Goal: Book appointment/travel/reservation

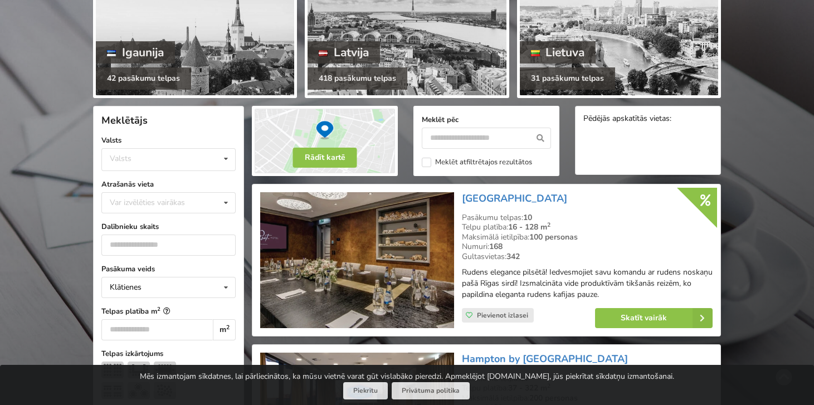
scroll to position [159, 0]
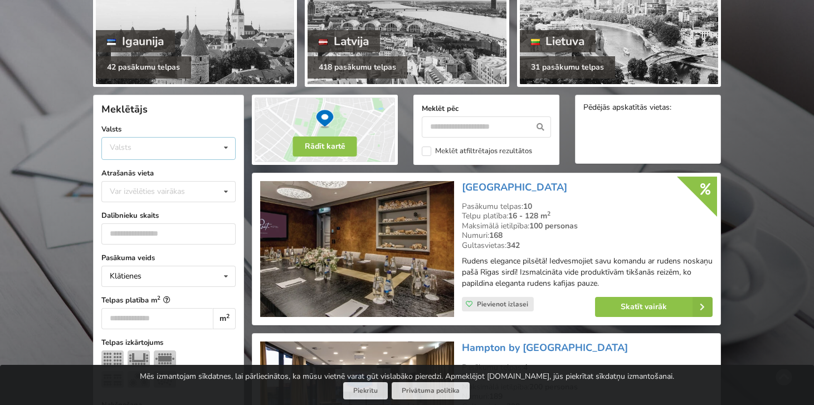
click at [229, 144] on icon at bounding box center [226, 148] width 16 height 21
click at [176, 188] on div "Latvija" at bounding box center [168, 190] width 133 height 21
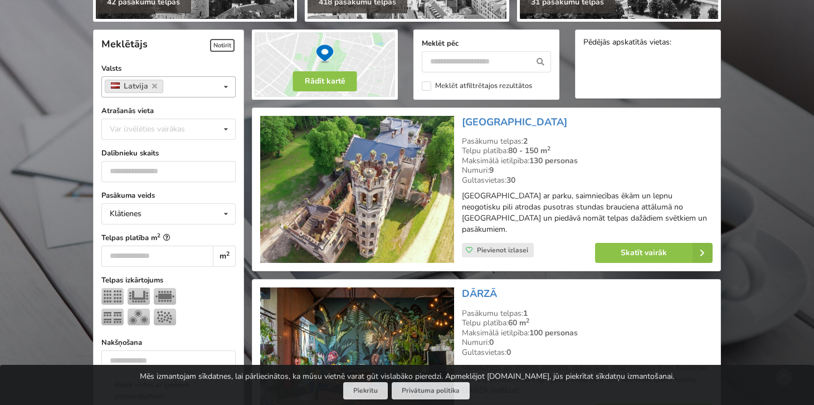
scroll to position [250, 0]
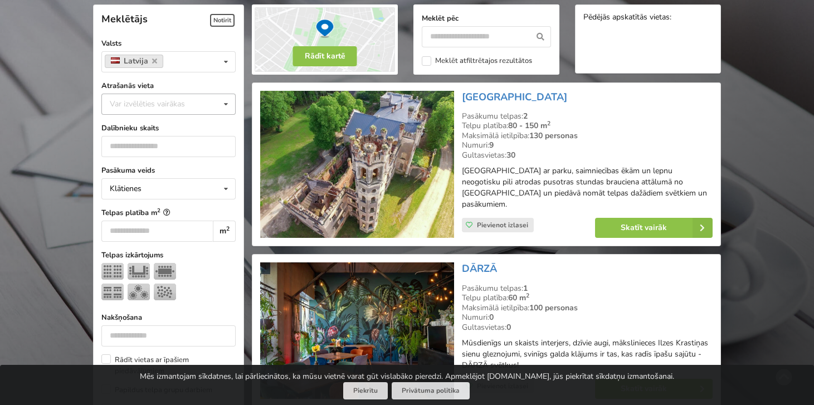
click at [223, 103] on icon at bounding box center [226, 104] width 16 height 21
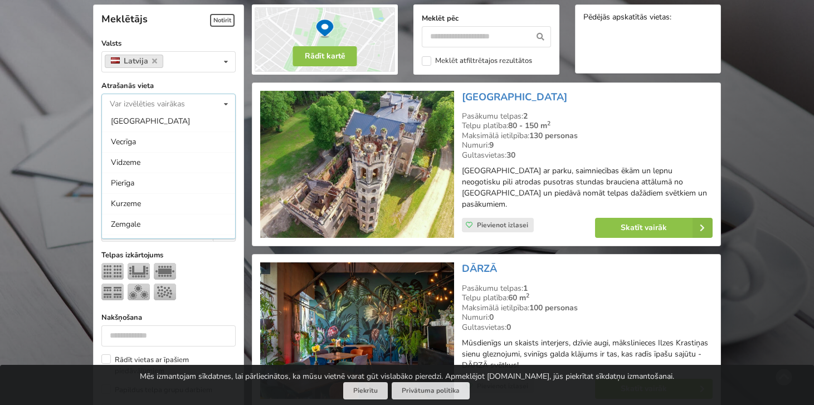
scroll to position [144, 0]
click at [196, 173] on div "Kurzeme" at bounding box center [168, 165] width 133 height 21
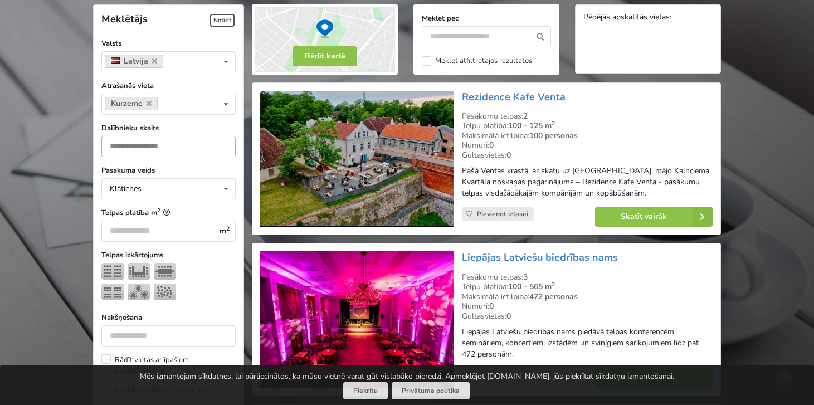
click at [142, 152] on input "number" at bounding box center [168, 146] width 134 height 21
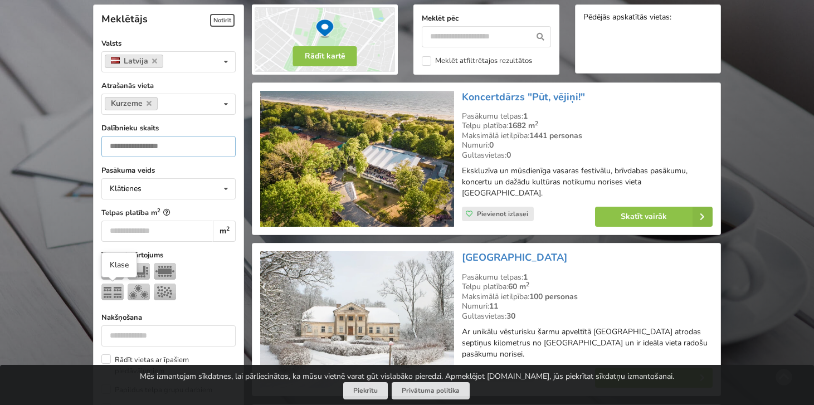
type input "**"
click at [109, 294] on img at bounding box center [112, 292] width 22 height 17
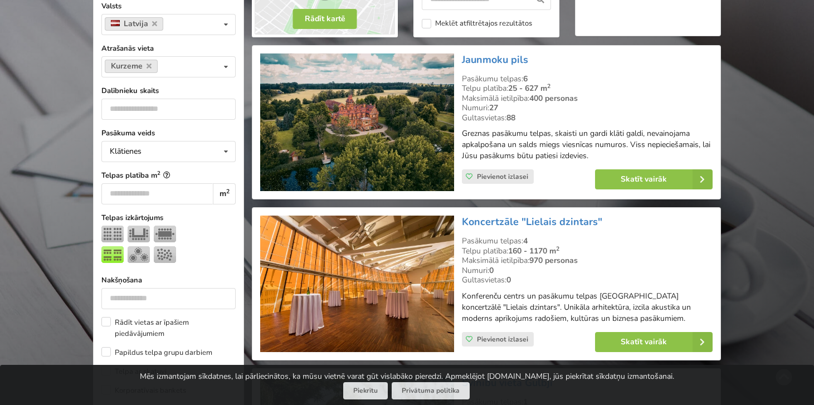
scroll to position [286, 0]
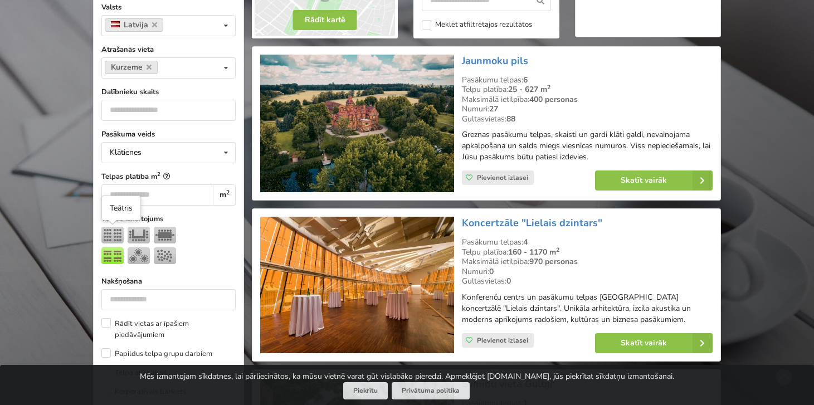
click at [114, 228] on img at bounding box center [112, 235] width 22 height 17
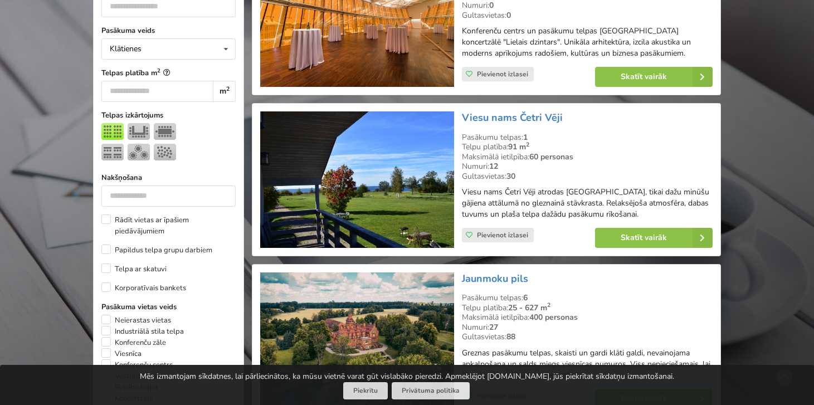
scroll to position [389, 0]
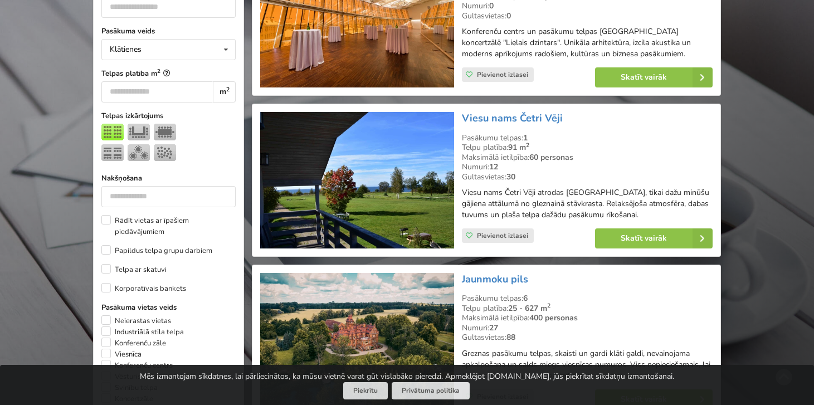
click at [138, 129] on img at bounding box center [139, 132] width 22 height 17
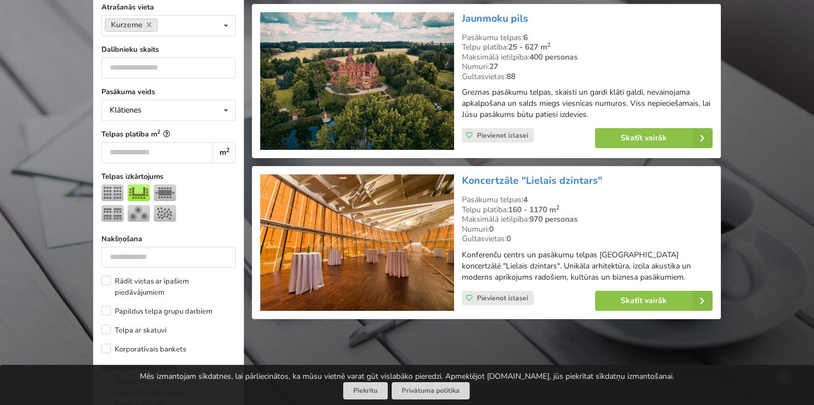
scroll to position [322, 0]
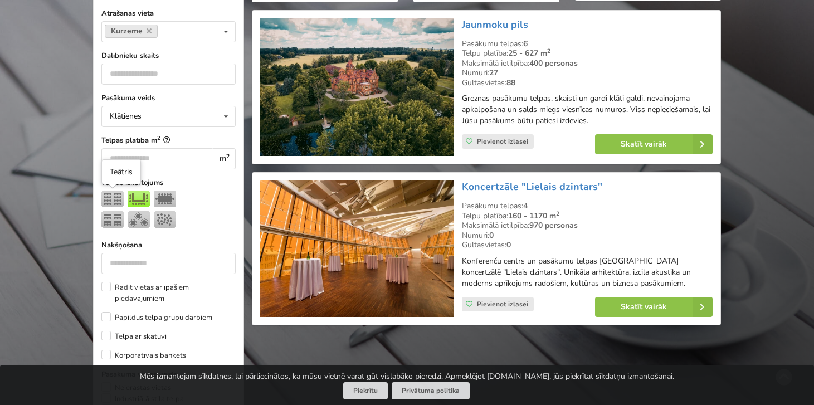
click at [113, 197] on img at bounding box center [112, 199] width 22 height 17
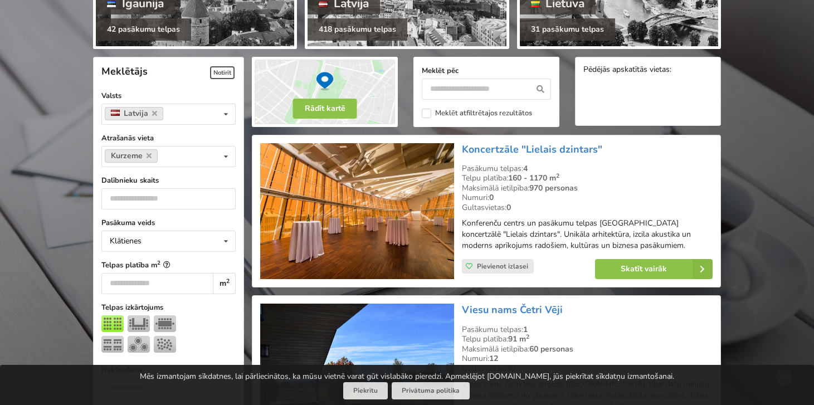
scroll to position [200, 0]
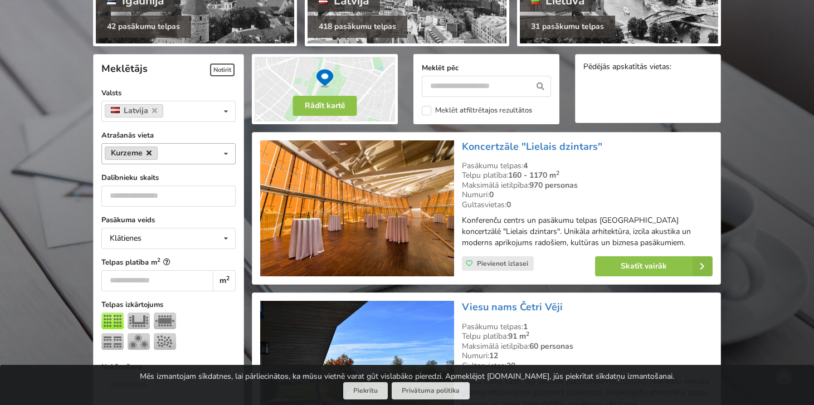
click at [149, 153] on icon at bounding box center [149, 152] width 5 height 7
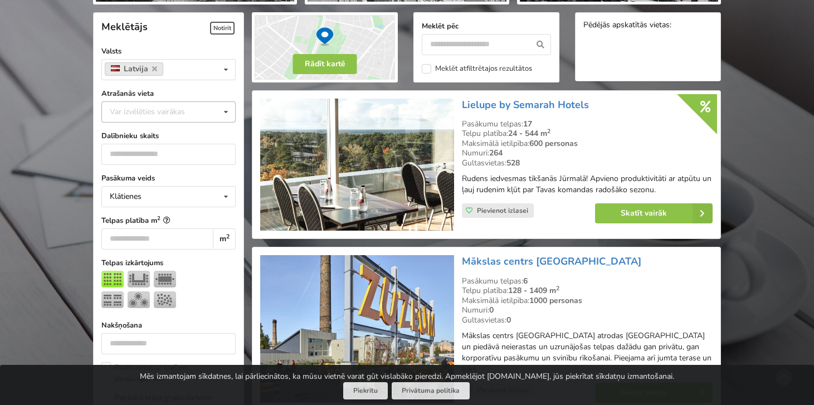
scroll to position [250, 0]
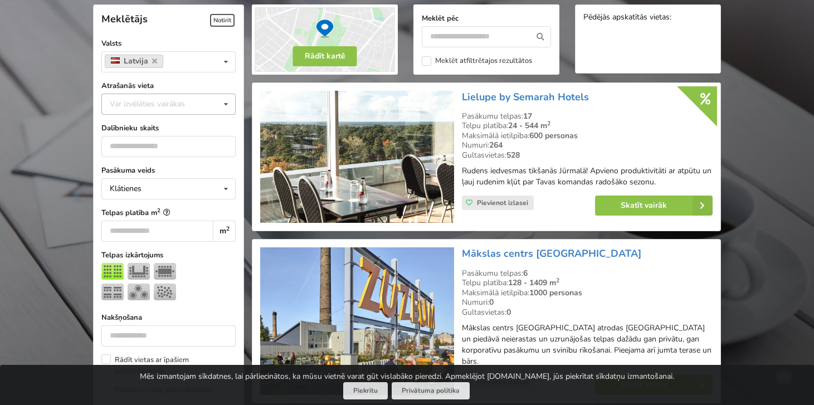
click at [227, 104] on icon at bounding box center [226, 104] width 16 height 21
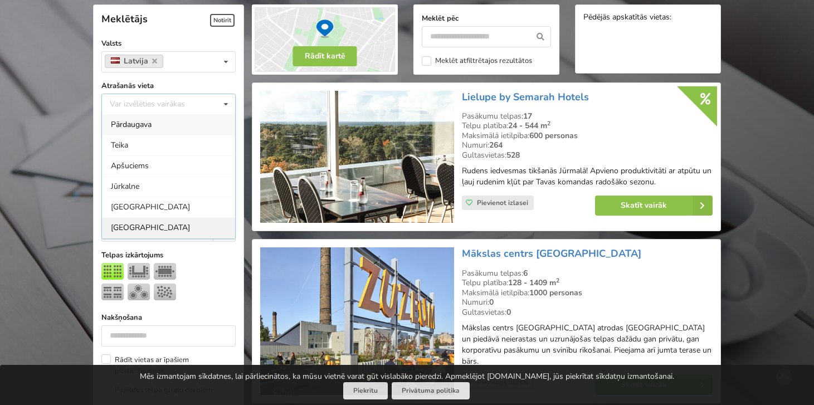
click at [153, 228] on div "Rīga" at bounding box center [168, 227] width 133 height 21
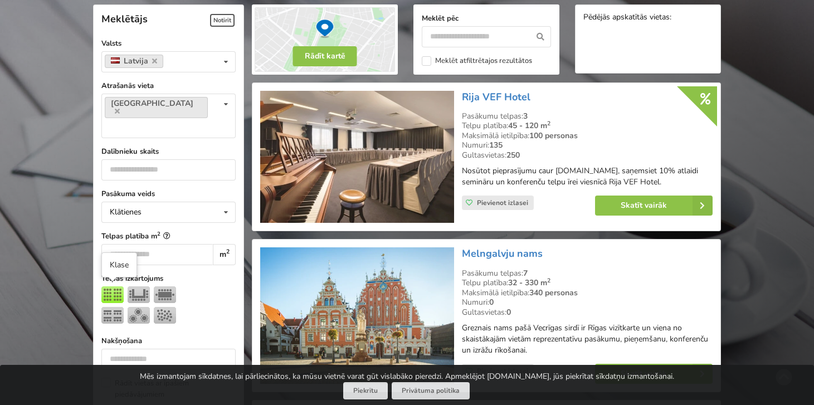
click at [113, 307] on img at bounding box center [112, 315] width 22 height 17
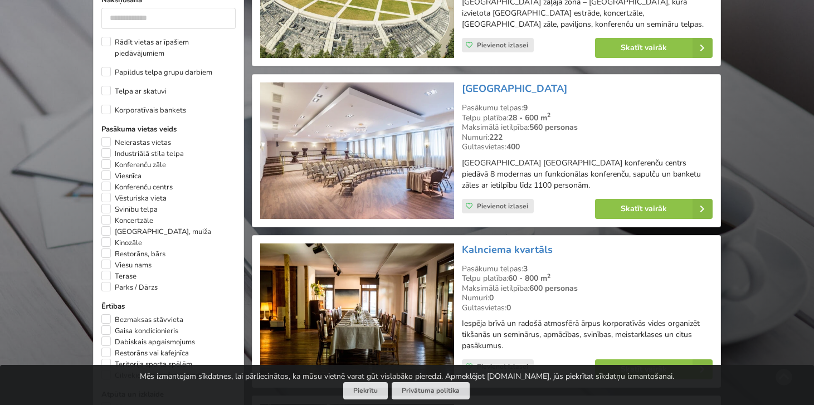
scroll to position [620, 0]
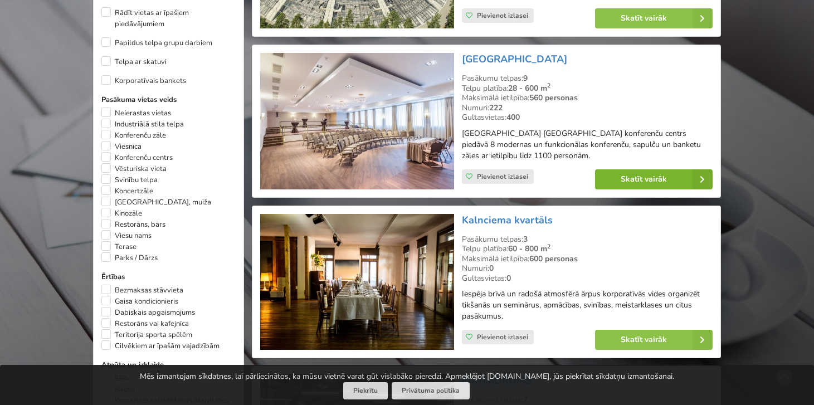
click at [619, 173] on link "Skatīt vairāk" at bounding box center [654, 179] width 118 height 20
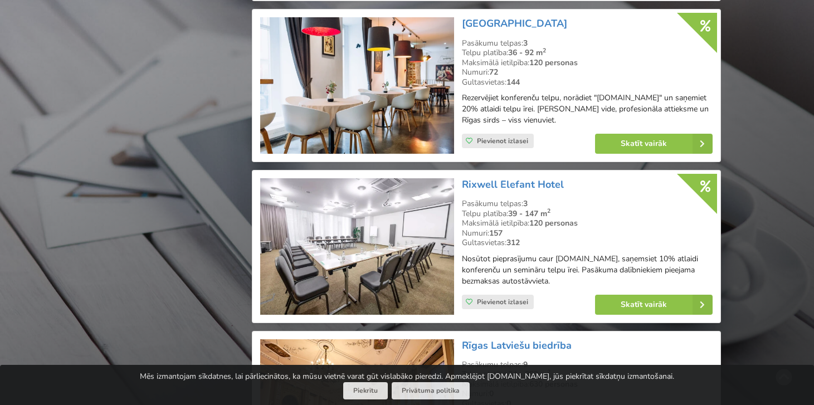
scroll to position [2301, 0]
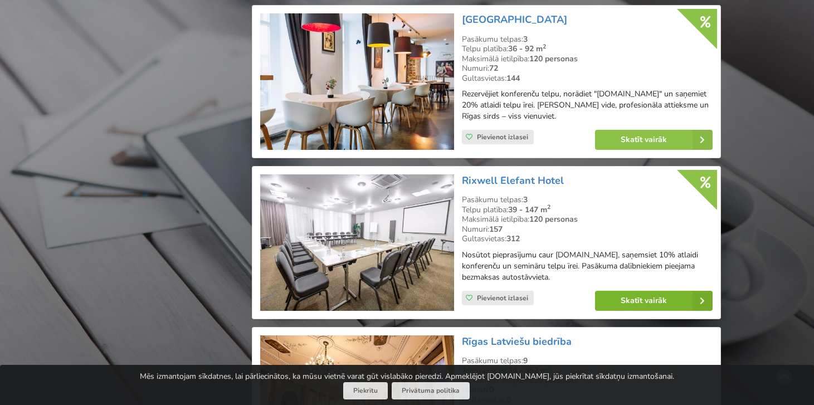
click at [632, 294] on link "Skatīt vairāk" at bounding box center [654, 301] width 118 height 20
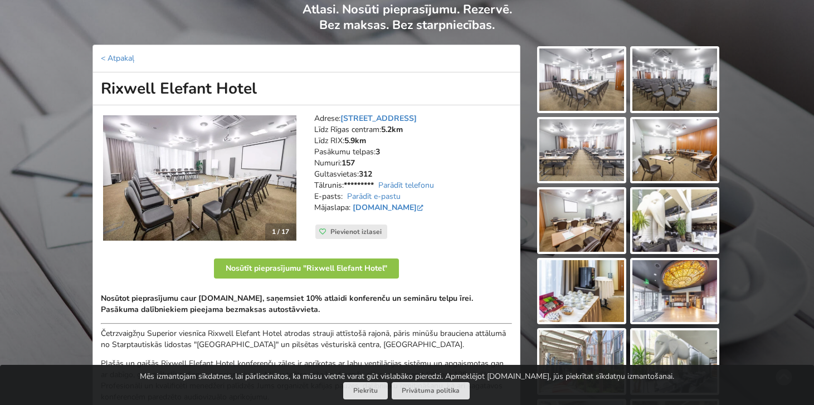
scroll to position [88, 0]
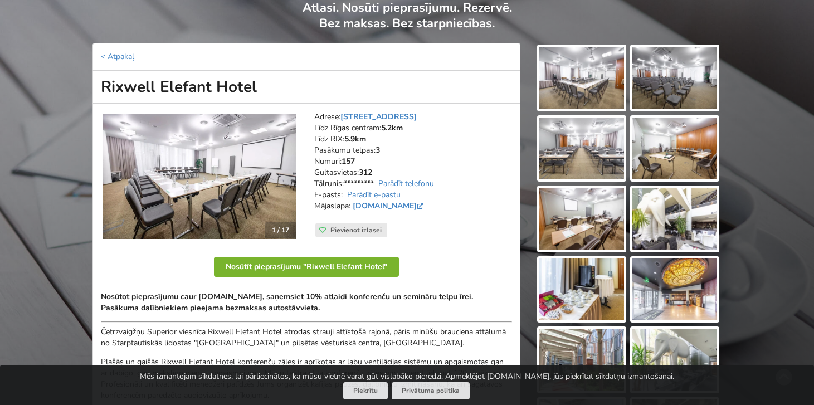
click at [368, 264] on button "Nosūtīt pieprasījumu "Rixwell Elefant Hotel"" at bounding box center [306, 267] width 185 height 20
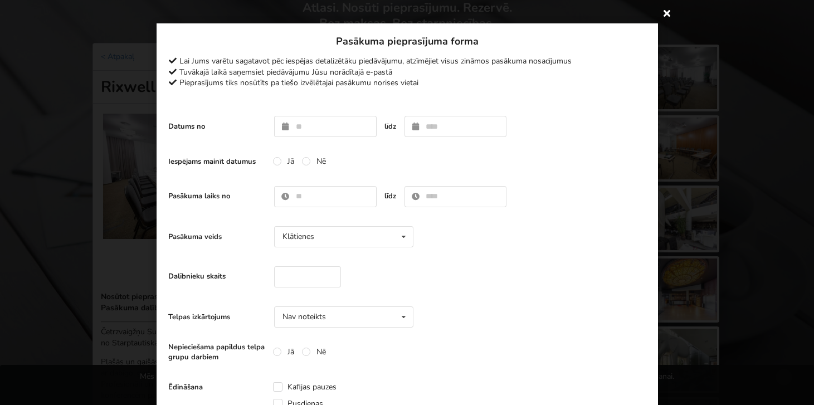
click at [667, 13] on icon at bounding box center [667, 13] width 18 height 18
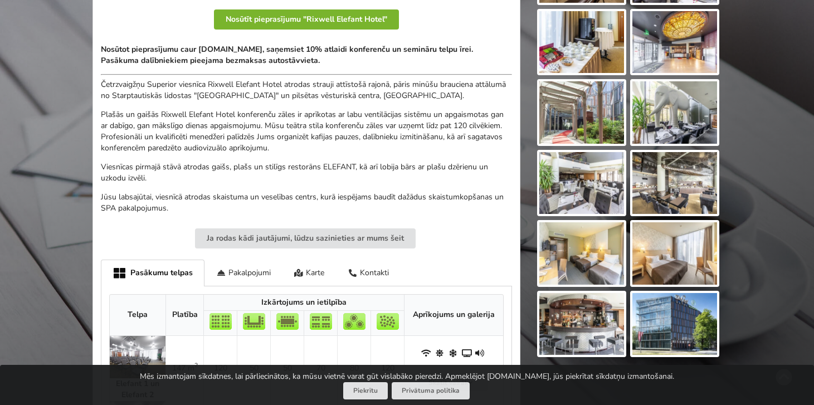
scroll to position [152, 0]
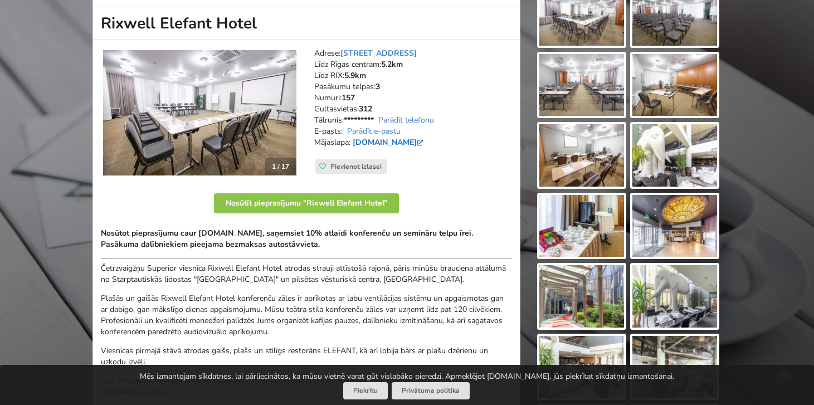
click at [405, 139] on link "[DOMAIN_NAME]" at bounding box center [389, 142] width 73 height 11
